Goal: Task Accomplishment & Management: Manage account settings

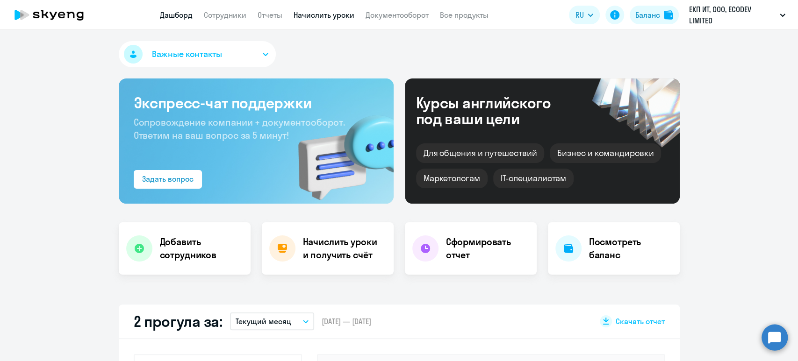
click at [323, 11] on link "Начислить уроки" at bounding box center [323, 14] width 61 height 9
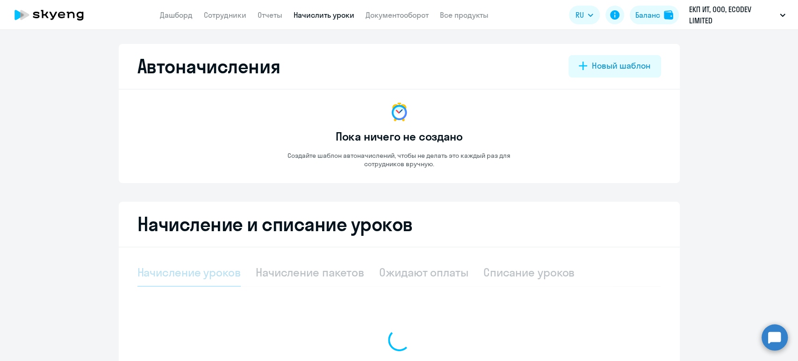
select select "10"
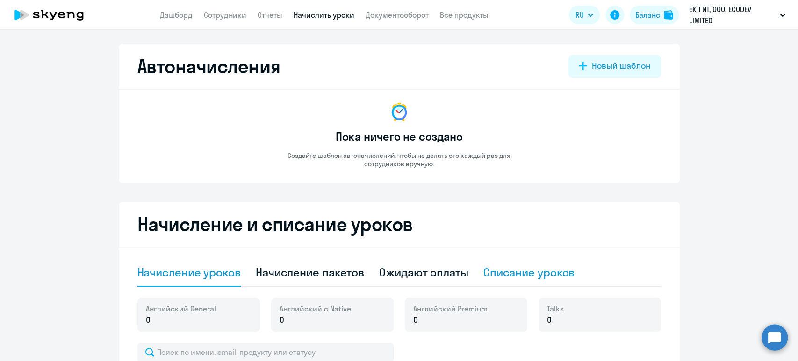
click at [540, 273] on div "Списание уроков" at bounding box center [529, 272] width 92 height 15
select select "10"
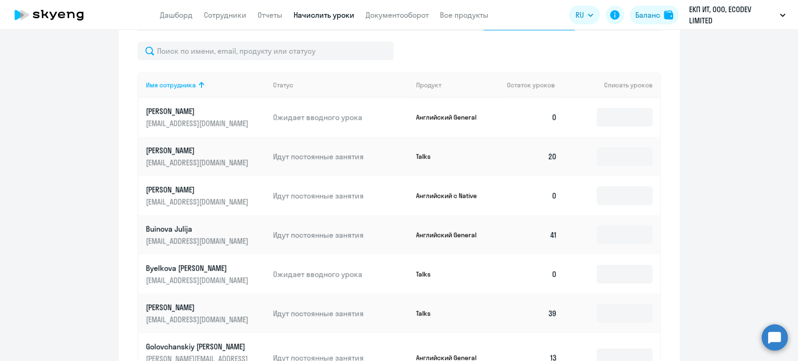
scroll to position [187, 0]
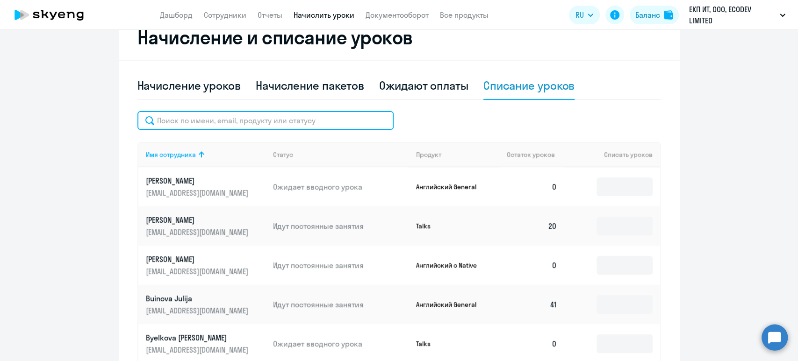
click at [279, 124] on input "text" at bounding box center [265, 120] width 256 height 19
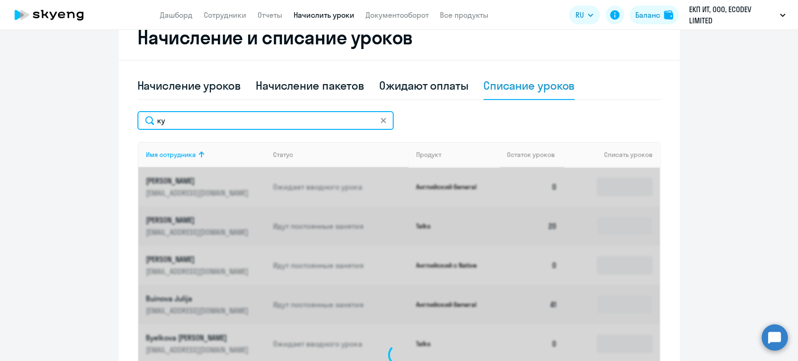
scroll to position [186, 0]
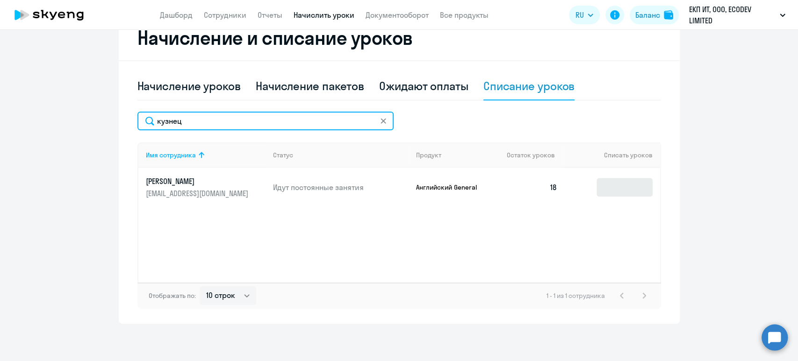
type input "кузнец"
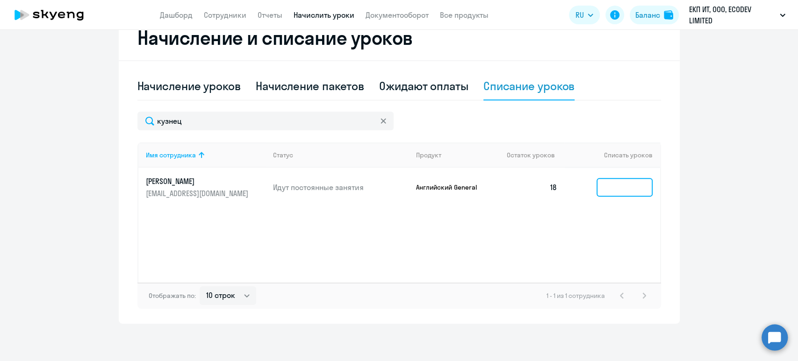
click at [632, 186] on input at bounding box center [624, 187] width 56 height 19
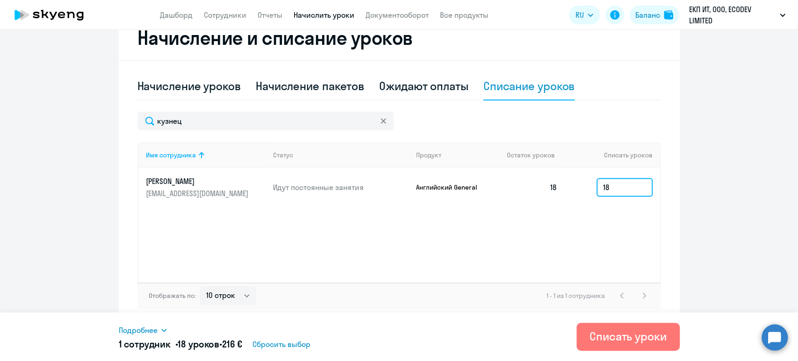
type input "18"
click at [164, 328] on icon at bounding box center [163, 330] width 7 height 7
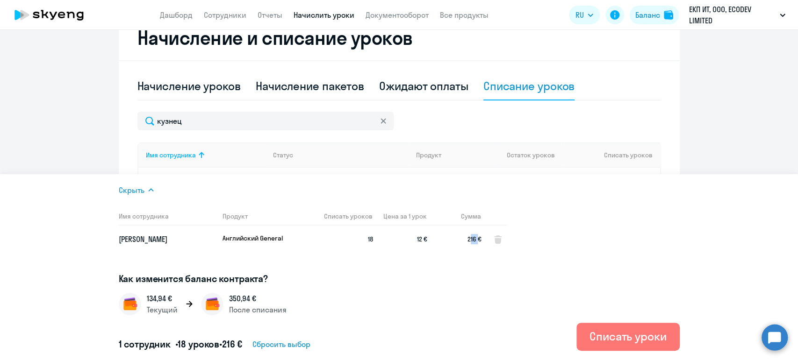
drag, startPoint x: 475, startPoint y: 238, endPoint x: 464, endPoint y: 238, distance: 11.2
click at [464, 237] on span "216 €" at bounding box center [458, 239] width 47 height 10
copy span "216"
click at [234, 12] on link "Сотрудники" at bounding box center [225, 14] width 43 height 9
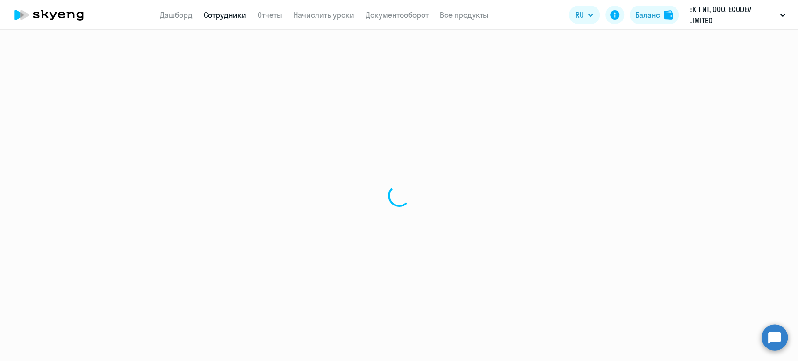
select select "30"
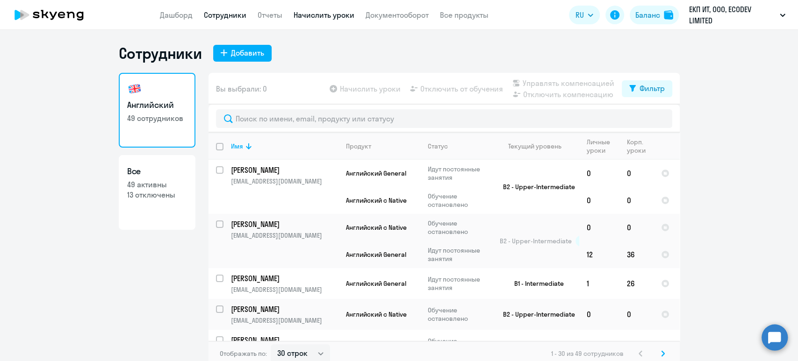
click at [324, 13] on link "Начислить уроки" at bounding box center [323, 14] width 61 height 9
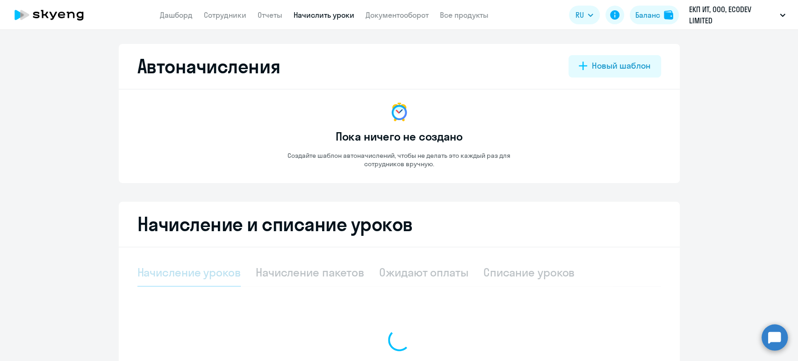
select select "10"
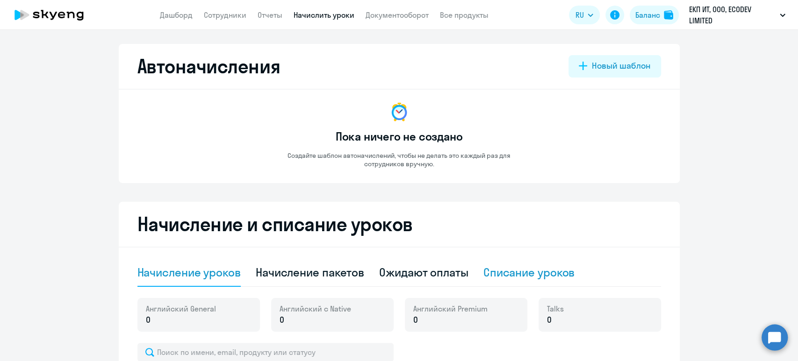
click at [554, 273] on div "Списание уроков" at bounding box center [529, 272] width 92 height 15
select select "10"
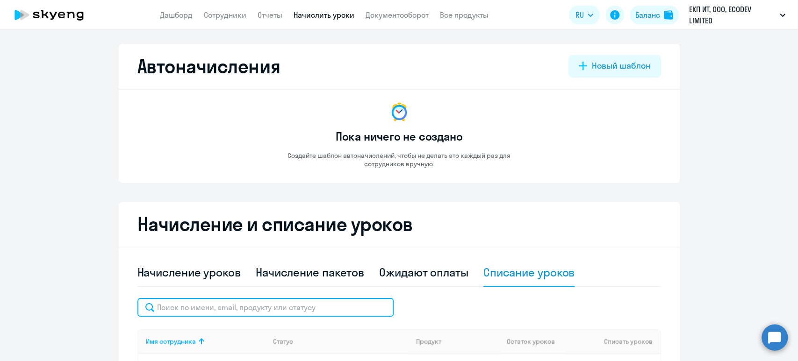
click at [224, 305] on input "text" at bounding box center [265, 307] width 256 height 19
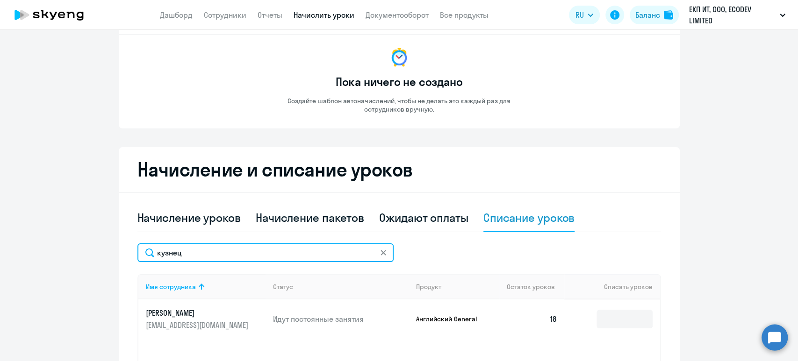
scroll to position [124, 0]
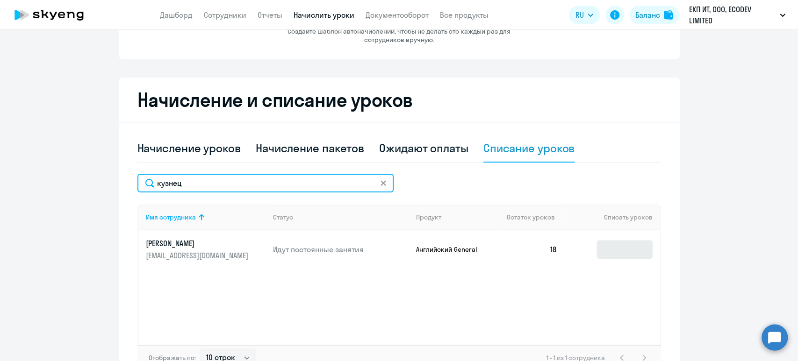
type input "кузнец"
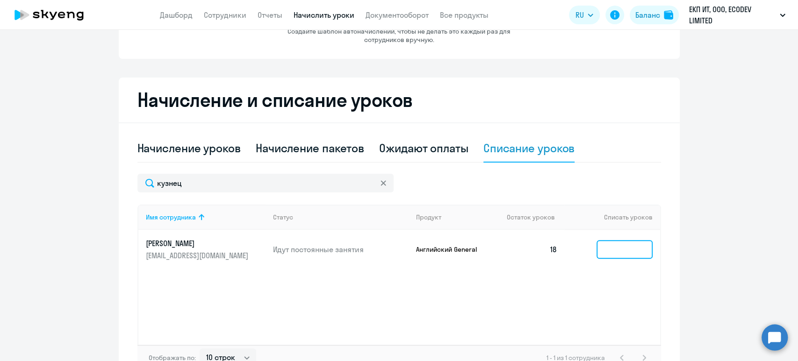
click at [639, 250] on input at bounding box center [624, 249] width 56 height 19
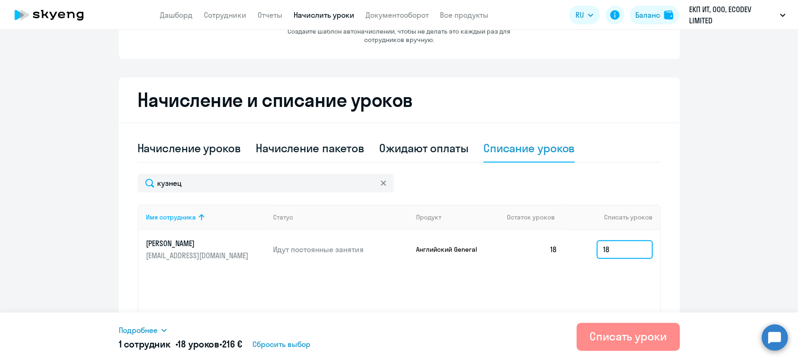
type input "18"
click at [623, 334] on div "Списать уроки" at bounding box center [627, 336] width 77 height 15
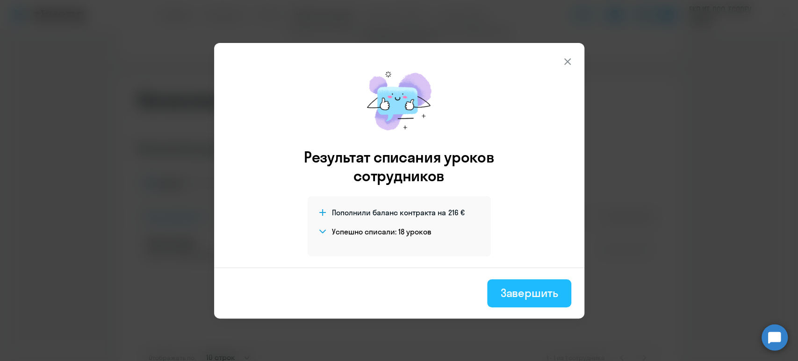
click at [523, 288] on div "Завершить" at bounding box center [528, 292] width 57 height 15
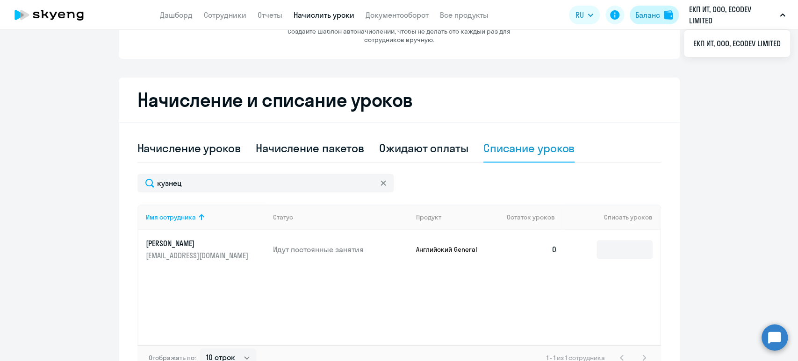
click at [639, 10] on div "Баланс" at bounding box center [647, 14] width 25 height 11
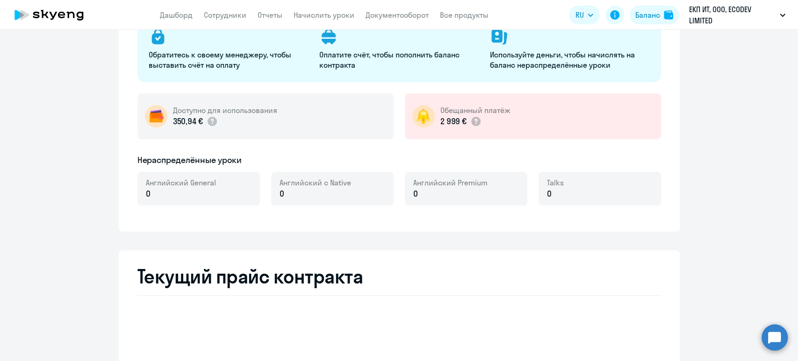
select select "english_adult_not_native_speaker"
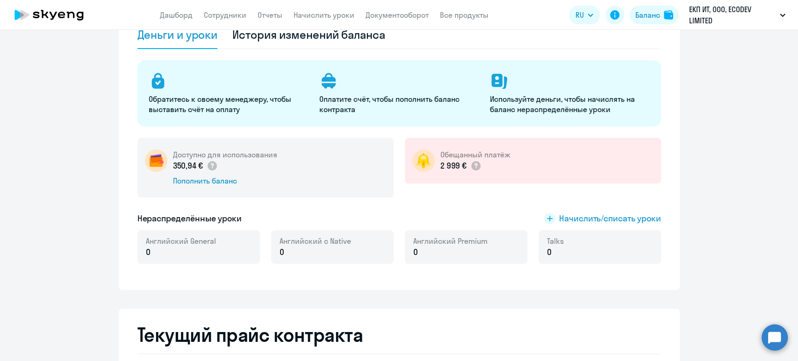
scroll to position [124, 0]
